Goal: Transaction & Acquisition: Subscribe to service/newsletter

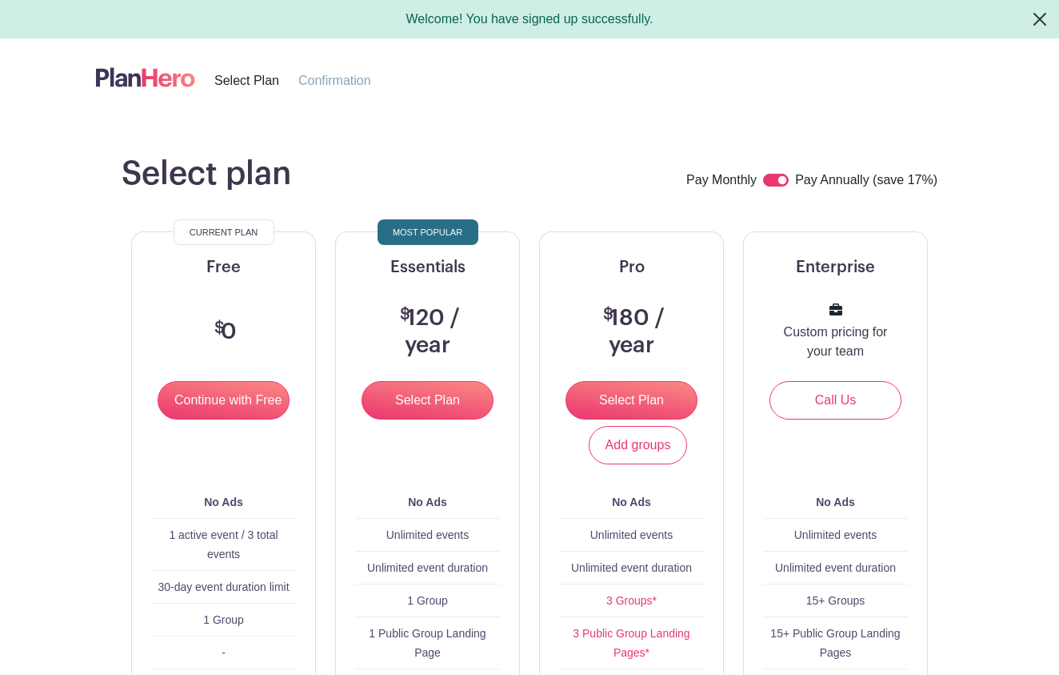
click at [1039, 16] on button "Close" at bounding box center [1040, 19] width 38 height 38
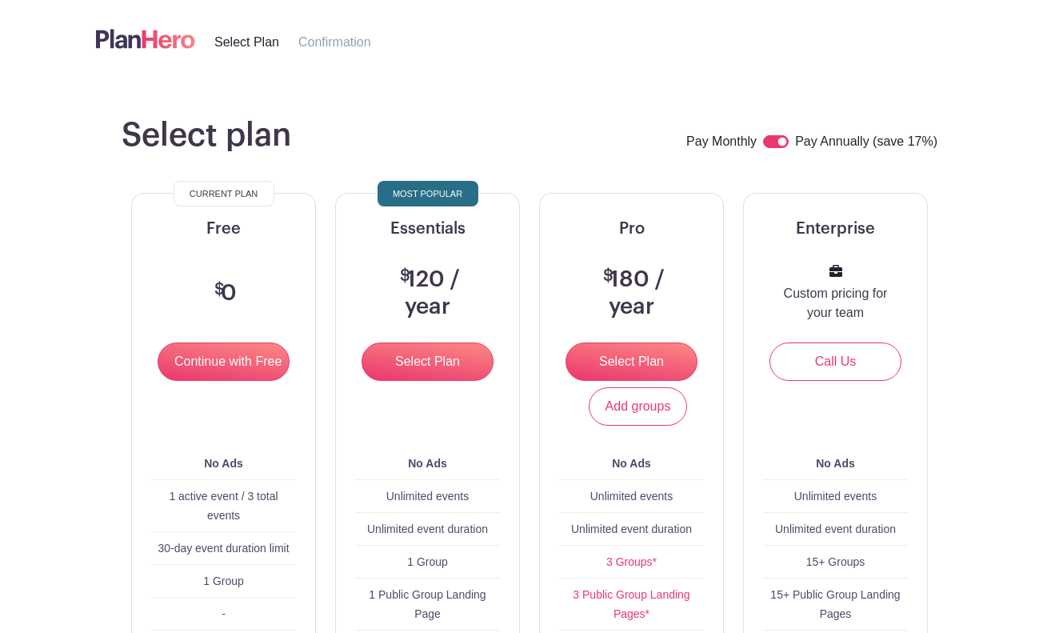
click at [334, 43] on span "Confirmation" at bounding box center [334, 42] width 73 height 14
click at [435, 197] on span "Most Popular" at bounding box center [428, 193] width 70 height 19
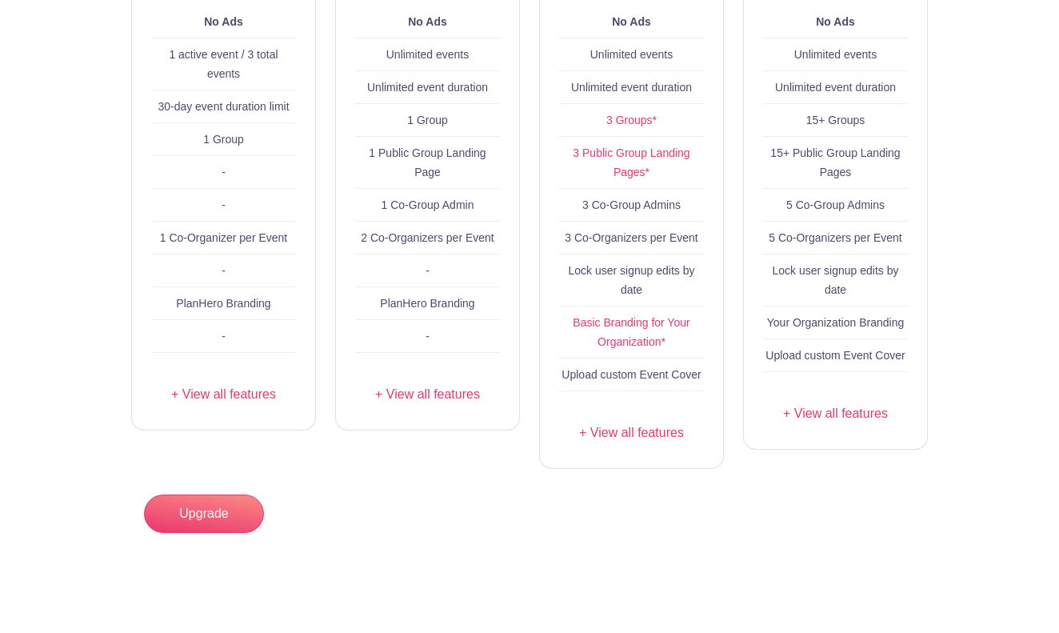
scroll to position [442, 0]
click at [214, 520] on link "Upgrade" at bounding box center [204, 513] width 120 height 38
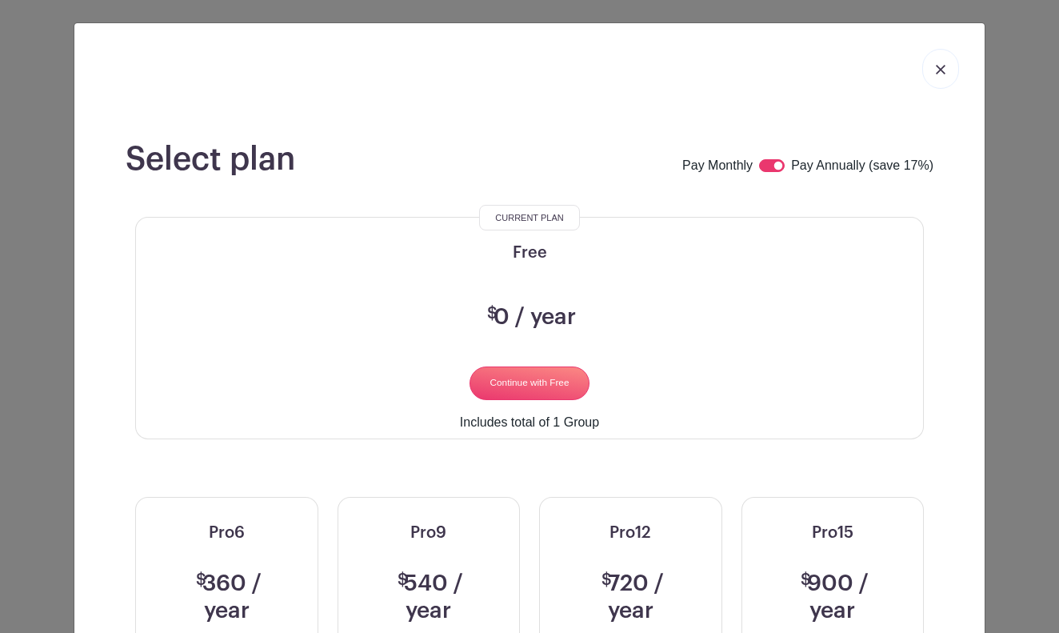
scroll to position [0, 0]
